Goal: Navigation & Orientation: Find specific page/section

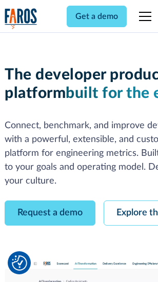
scroll to position [58, 0]
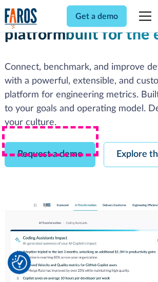
click at [50, 142] on link "Request a demo" at bounding box center [50, 154] width 91 height 25
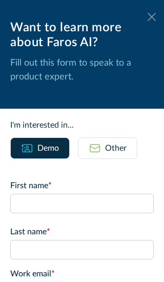
click at [148, 17] on icon at bounding box center [152, 17] width 8 height 8
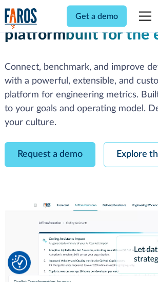
click at [134, 142] on link "Explore the platform" at bounding box center [157, 154] width 109 height 25
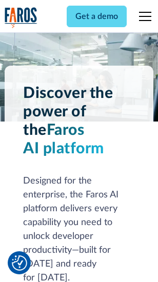
scroll to position [7805, 0]
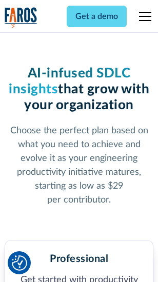
scroll to position [1624, 0]
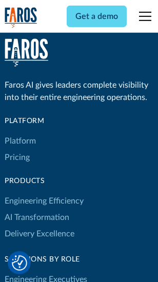
click at [20, 141] on link "Platform" at bounding box center [20, 141] width 31 height 16
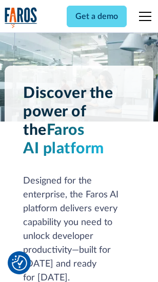
scroll to position [8134, 0]
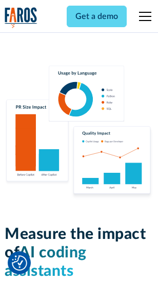
scroll to position [6396, 0]
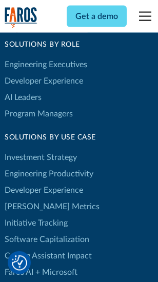
click at [31, 198] on link "[PERSON_NAME] Metrics" at bounding box center [52, 206] width 95 height 16
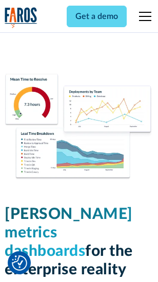
scroll to position [4536, 0]
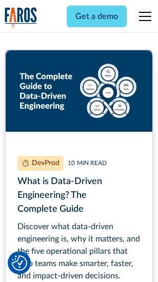
scroll to position [4654, 0]
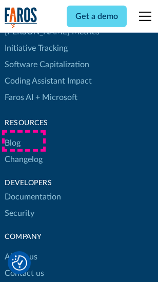
click at [24, 151] on link "Changelog" at bounding box center [24, 159] width 38 height 16
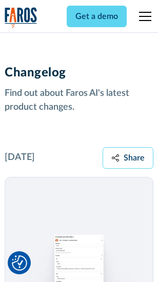
scroll to position [12564, 0]
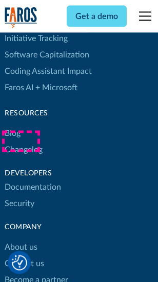
click at [20, 239] on link "About us" at bounding box center [21, 247] width 33 height 16
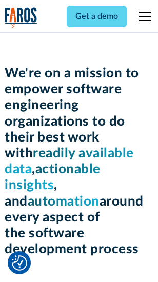
scroll to position [3543, 0]
